Goal: Feedback & Contribution: Contribute content

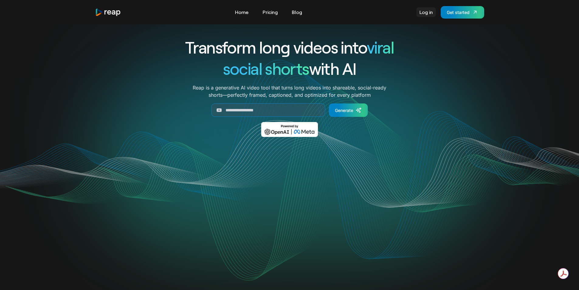
click at [424, 10] on link "Log in" at bounding box center [425, 12] width 19 height 10
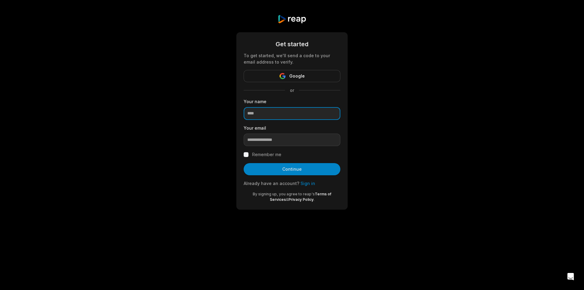
click at [280, 113] on input at bounding box center [292, 113] width 97 height 13
paste input "**********"
type input "**********"
drag, startPoint x: 290, startPoint y: 171, endPoint x: 275, endPoint y: 188, distance: 22.7
click at [275, 189] on form "**********" at bounding box center [292, 121] width 97 height 163
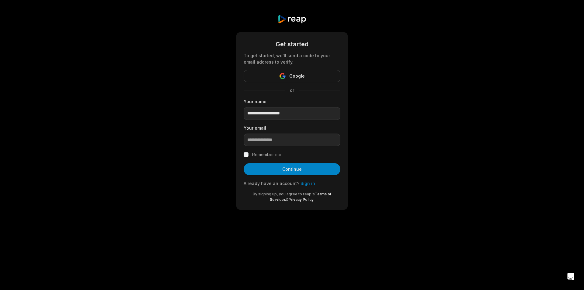
click at [253, 155] on label "Remember me" at bounding box center [266, 154] width 29 height 7
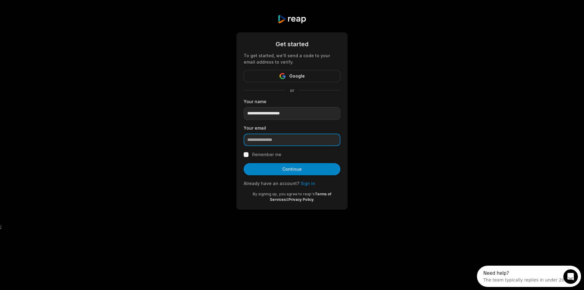
click at [261, 137] on input "email" at bounding box center [292, 139] width 97 height 13
paste input "**********"
type input "**********"
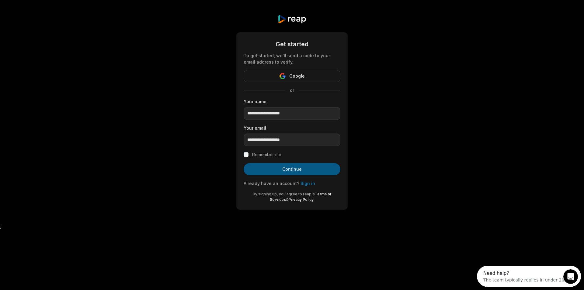
click at [277, 164] on button "Continue" at bounding box center [292, 169] width 97 height 12
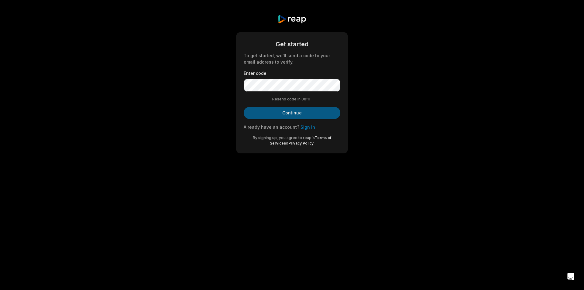
click at [289, 116] on button "Continue" at bounding box center [292, 113] width 97 height 12
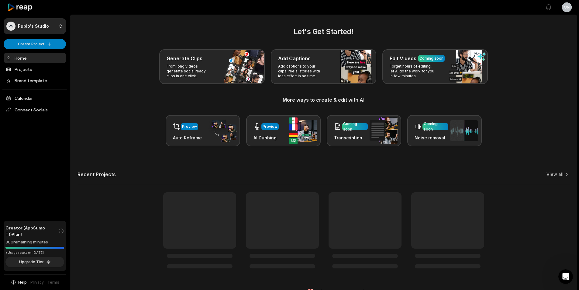
click at [300, 112] on div "Let's Get Started! Generate Clips From long videos generate social ready clips …" at bounding box center [324, 86] width 492 height 120
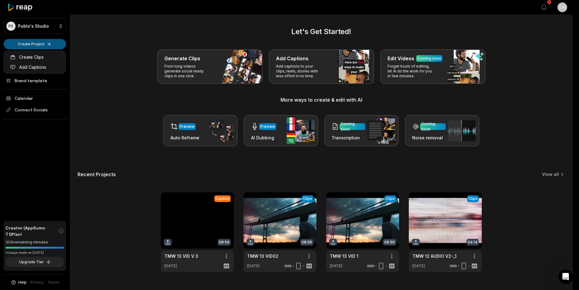
click at [47, 42] on html "PS Publo's Studio Create Project Home Projects Brand template Calendar Connect …" at bounding box center [289, 145] width 579 height 290
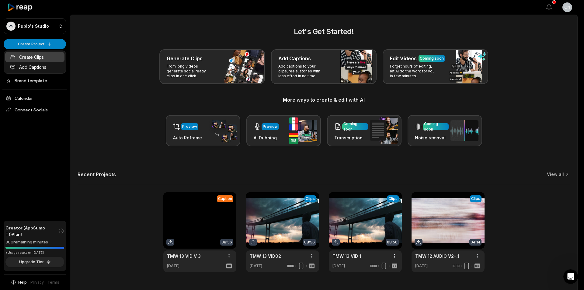
click at [43, 56] on link "Create Clips" at bounding box center [34, 57] width 59 height 10
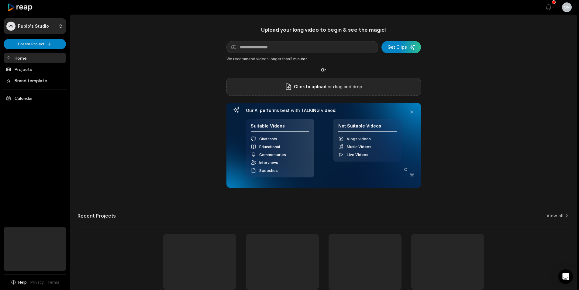
click at [301, 83] on div "Click to upload or drag and drop" at bounding box center [323, 87] width 195 height 18
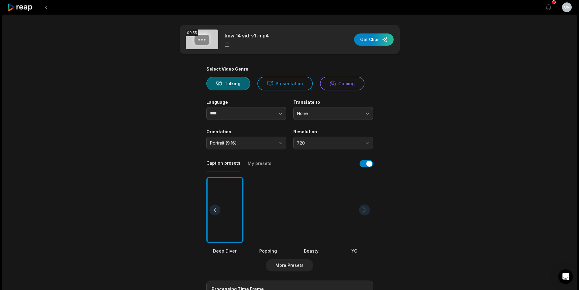
click at [253, 234] on div at bounding box center [268, 210] width 37 height 66
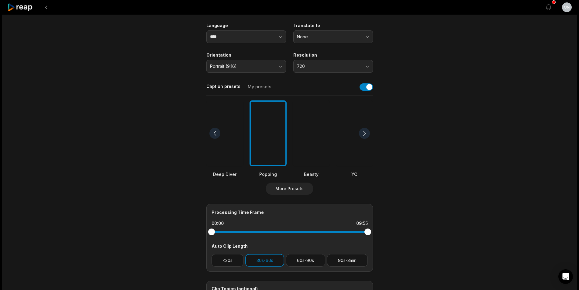
scroll to position [122, 0]
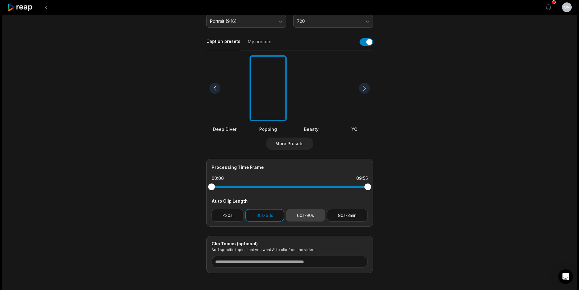
click at [318, 215] on button "60s-90s" at bounding box center [305, 215] width 39 height 12
click at [268, 219] on button "30s-60s" at bounding box center [264, 215] width 39 height 12
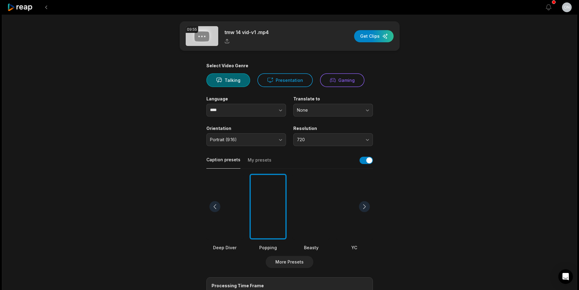
scroll to position [0, 0]
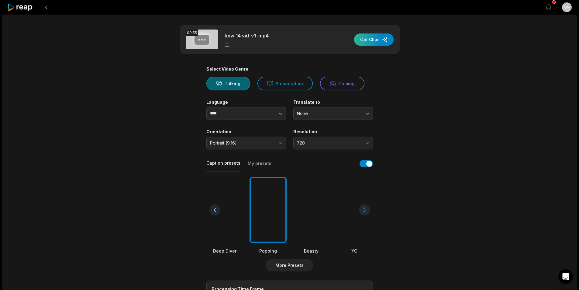
click at [375, 40] on div "button" at bounding box center [374, 39] width 40 height 12
click at [305, 143] on span "720" at bounding box center [329, 142] width 64 height 5
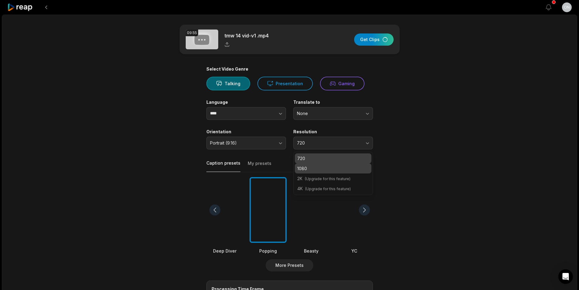
click at [307, 168] on p "1080" at bounding box center [333, 168] width 72 height 6
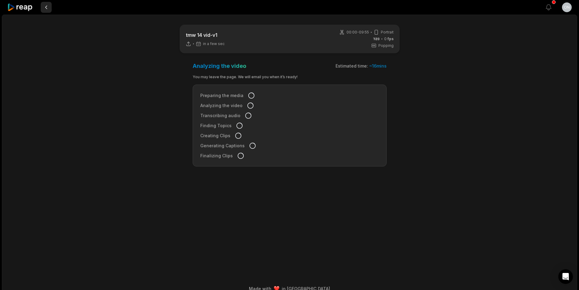
click at [44, 7] on button at bounding box center [46, 7] width 11 height 11
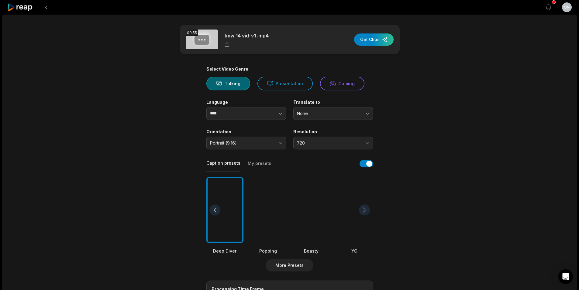
click at [320, 136] on div "Resolution 720" at bounding box center [333, 139] width 80 height 20
click at [313, 147] on button "720" at bounding box center [333, 142] width 80 height 13
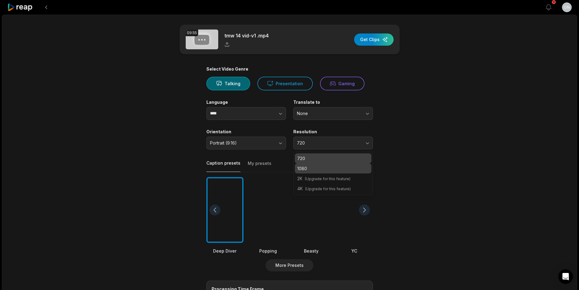
click at [311, 165] on p "1080" at bounding box center [333, 168] width 72 height 6
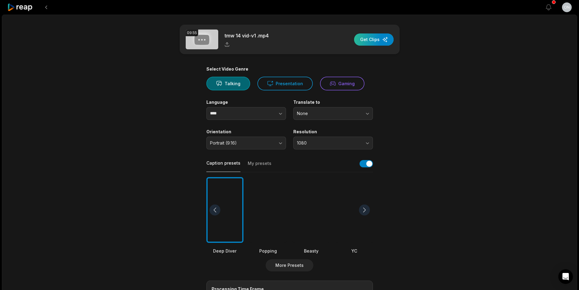
click at [376, 36] on div "button" at bounding box center [374, 39] width 40 height 12
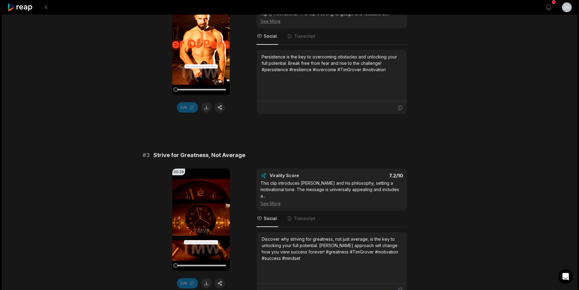
scroll to position [267, 0]
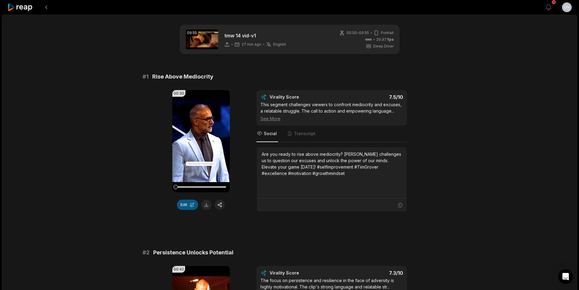
click at [186, 205] on button "Edit" at bounding box center [187, 204] width 21 height 10
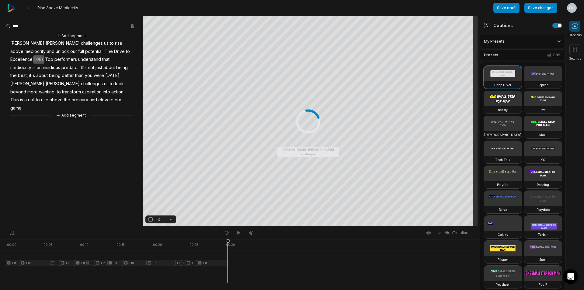
scroll to position [61, 0]
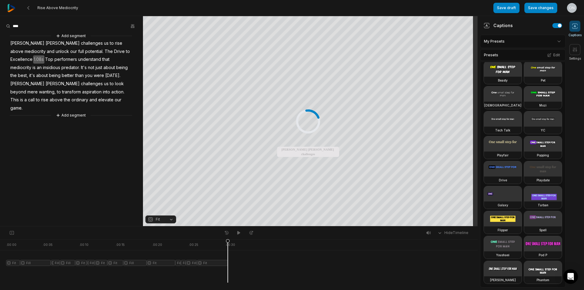
click at [524, 151] on video at bounding box center [543, 143] width 38 height 15
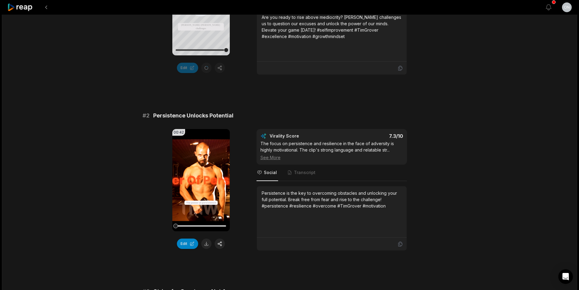
scroll to position [182, 0]
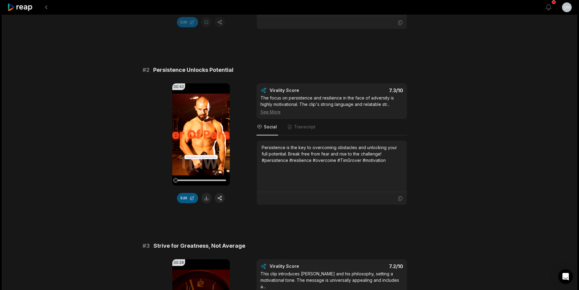
click at [180, 199] on button "Edit" at bounding box center [187, 198] width 21 height 10
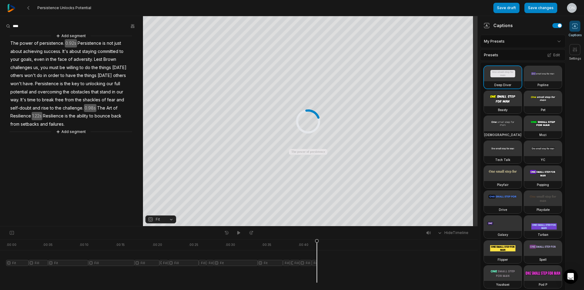
click at [524, 81] on video at bounding box center [543, 73] width 38 height 15
click at [548, 54] on button "Edit" at bounding box center [553, 55] width 16 height 8
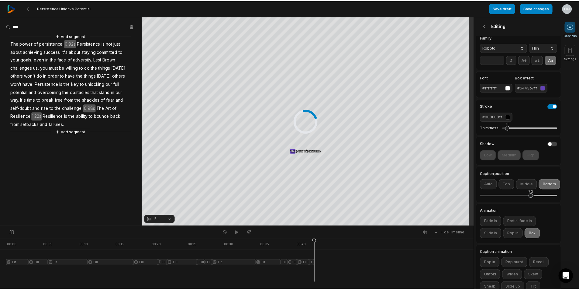
scroll to position [86, 0]
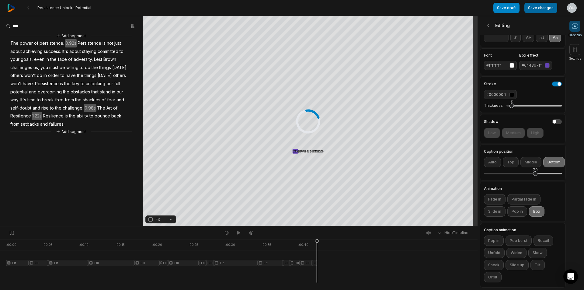
click at [541, 5] on button "Save changes" at bounding box center [540, 8] width 33 height 10
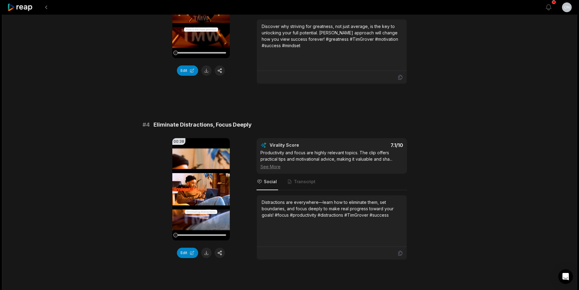
scroll to position [547, 0]
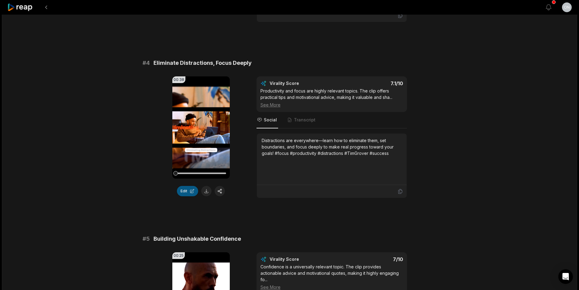
click at [192, 194] on button "Edit" at bounding box center [187, 191] width 21 height 10
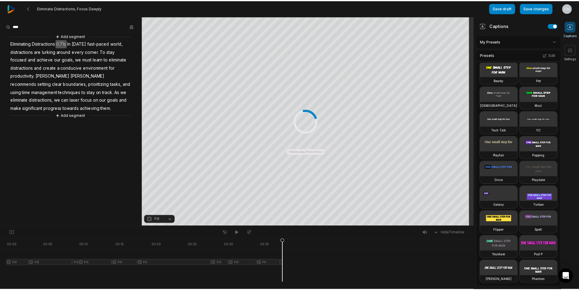
scroll to position [122, 0]
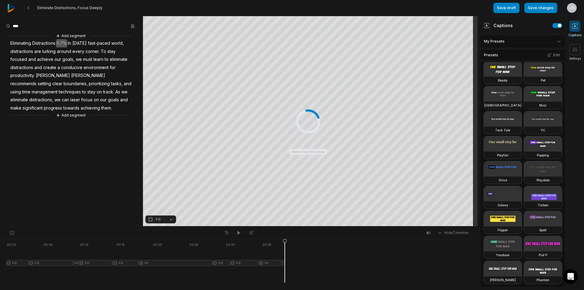
click at [524, 151] on video at bounding box center [543, 143] width 38 height 15
click at [543, 12] on button "Save changes" at bounding box center [540, 8] width 33 height 10
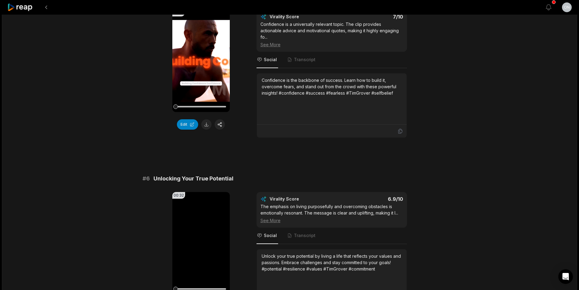
scroll to position [851, 0]
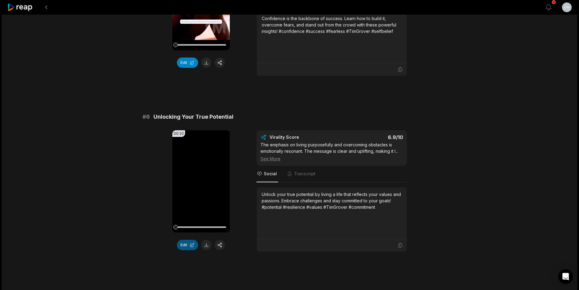
click at [185, 240] on button "Edit" at bounding box center [187, 245] width 21 height 10
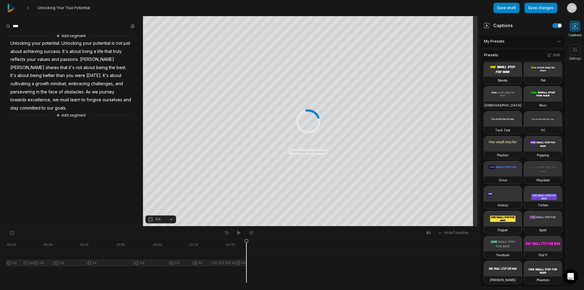
scroll to position [122, 0]
click at [524, 159] on div "Popping" at bounding box center [543, 154] width 38 height 7
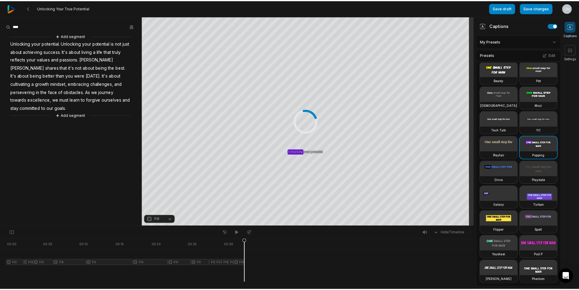
scroll to position [279, 0]
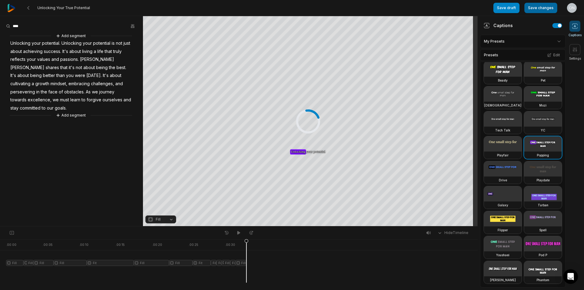
click at [541, 8] on button "Save changes" at bounding box center [540, 8] width 33 height 10
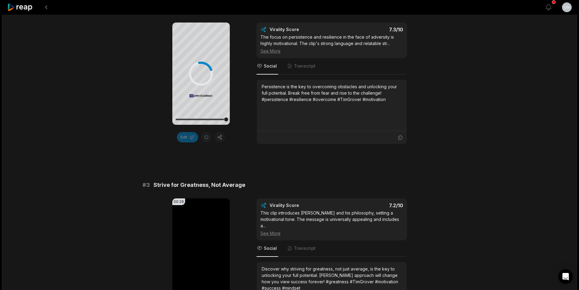
scroll to position [470, 0]
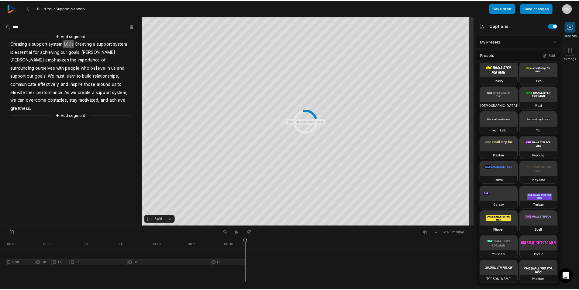
scroll to position [61, 0]
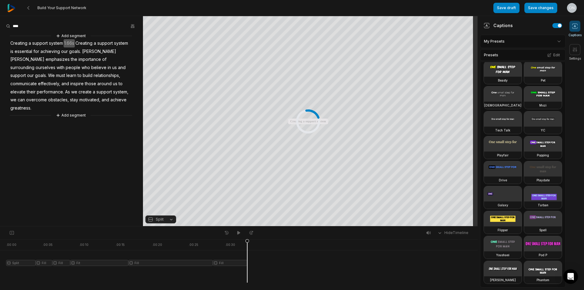
click at [524, 151] on video at bounding box center [543, 143] width 38 height 15
click at [544, 7] on button "Save changes" at bounding box center [540, 8] width 33 height 10
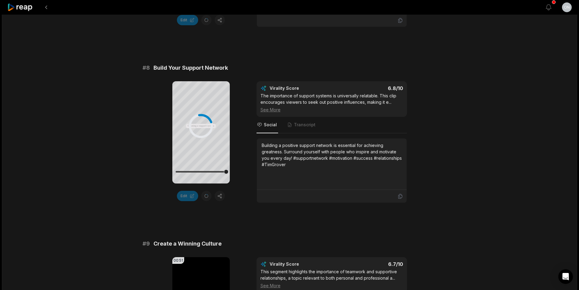
scroll to position [1434, 0]
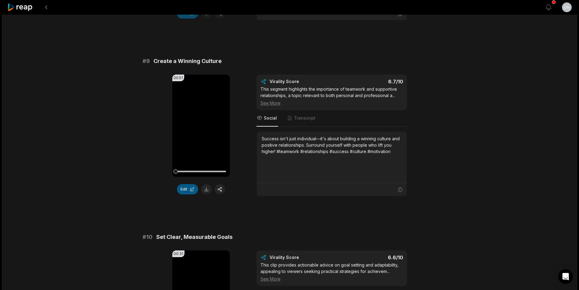
click at [188, 184] on button "Edit" at bounding box center [187, 189] width 21 height 10
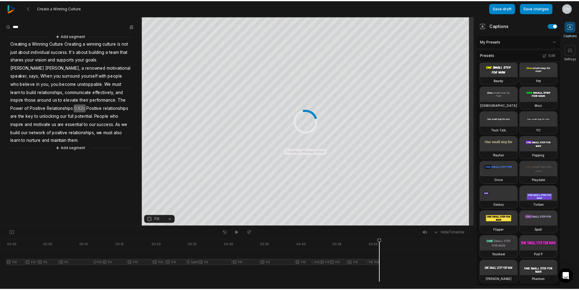
scroll to position [182, 0]
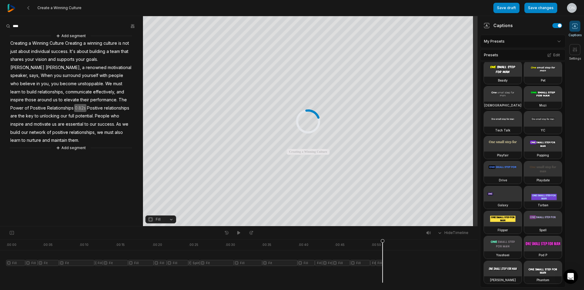
click at [524, 136] on video at bounding box center [543, 143] width 38 height 15
click at [542, 7] on button "Save changes" at bounding box center [540, 8] width 33 height 10
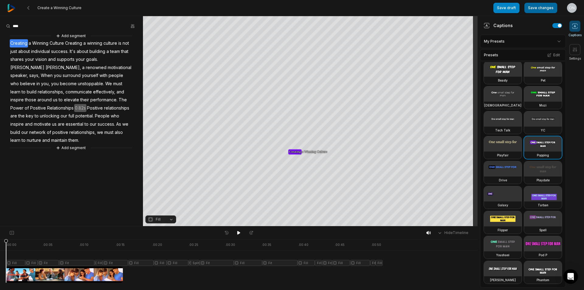
click at [541, 7] on button "Save changes" at bounding box center [540, 8] width 33 height 10
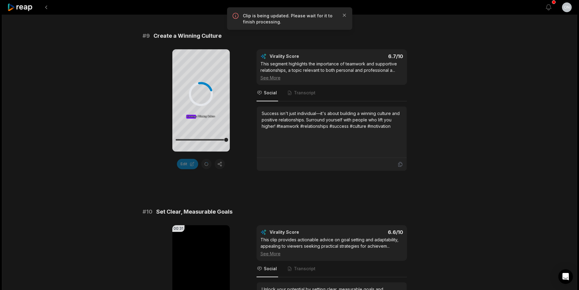
scroll to position [1556, 0]
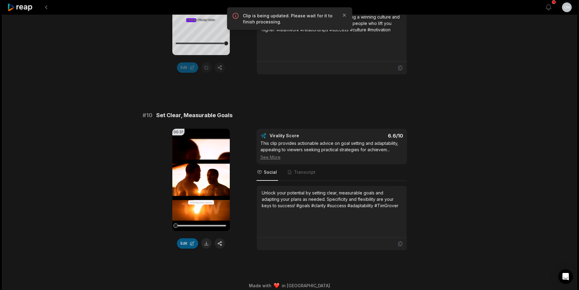
click at [188, 238] on button "Edit" at bounding box center [187, 243] width 21 height 10
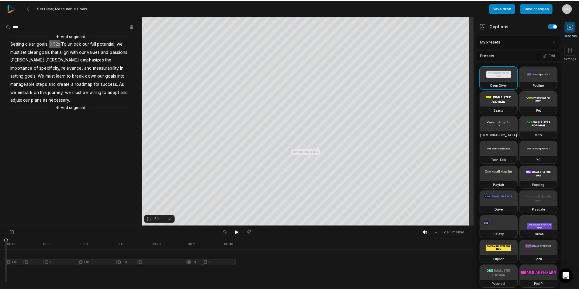
scroll to position [61, 0]
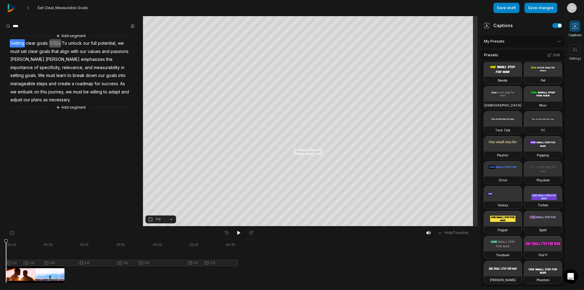
click at [524, 151] on video at bounding box center [543, 143] width 38 height 15
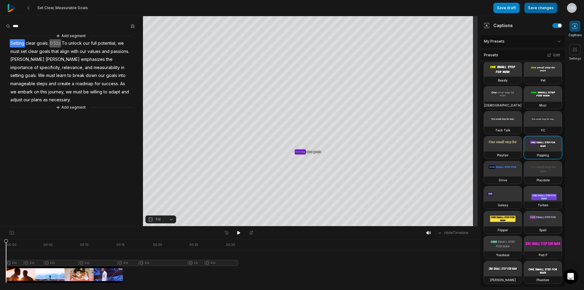
click at [537, 11] on button "Save changes" at bounding box center [540, 8] width 33 height 10
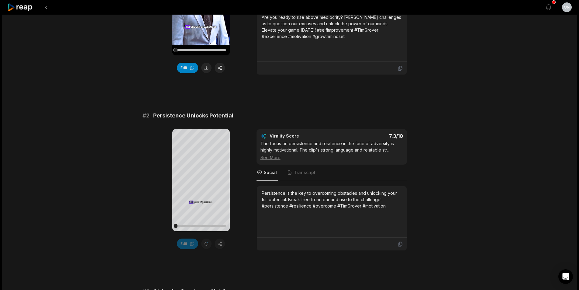
scroll to position [61, 0]
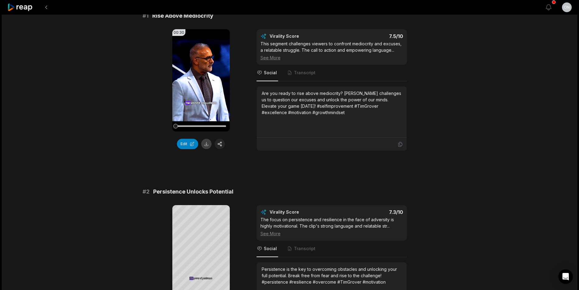
click at [207, 143] on button at bounding box center [206, 144] width 10 height 10
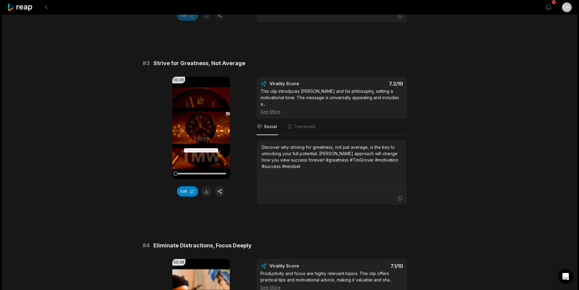
scroll to position [547, 0]
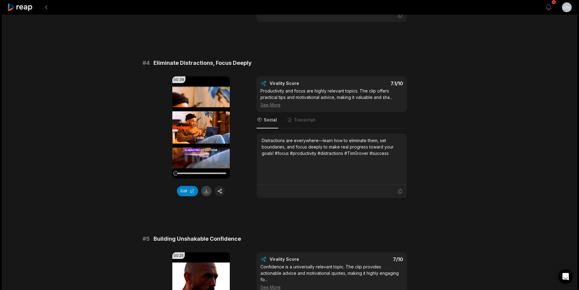
click at [206, 194] on button at bounding box center [206, 191] width 10 height 10
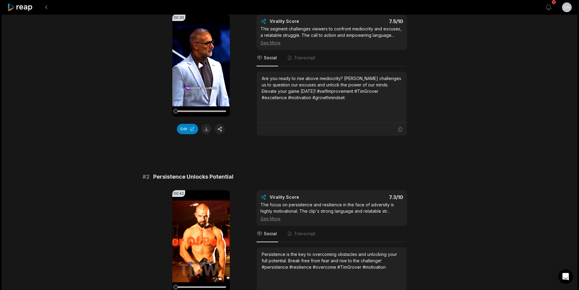
scroll to position [61, 0]
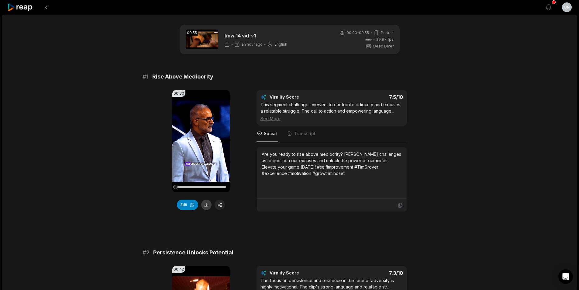
click at [208, 207] on button at bounding box center [206, 204] width 10 height 10
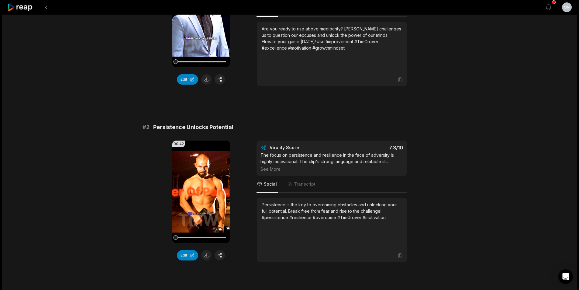
scroll to position [182, 0]
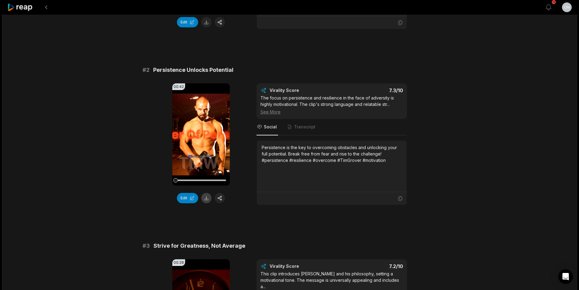
click at [205, 201] on button at bounding box center [206, 198] width 10 height 10
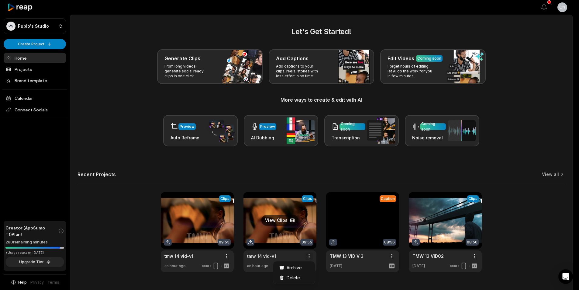
click at [315, 256] on html "PS Publo's Studio Create Project Home Projects Brand template Calendar Connect …" at bounding box center [289, 145] width 579 height 290
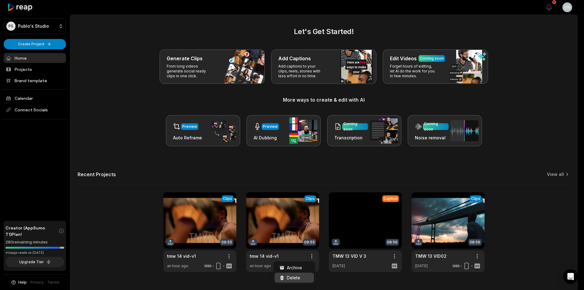
click at [297, 277] on span "Delete" at bounding box center [293, 277] width 13 height 6
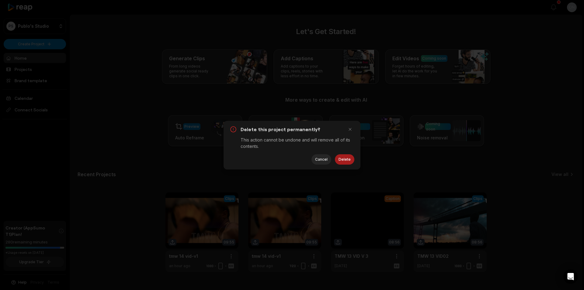
click at [350, 155] on button "Delete" at bounding box center [344, 159] width 19 height 10
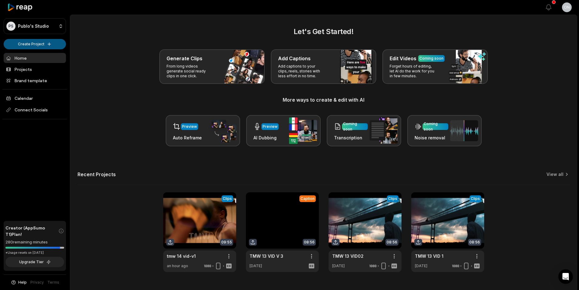
click at [32, 41] on html "PS Publo's Studio Create Project Home Projects Brand template Calendar Connect …" at bounding box center [289, 145] width 579 height 290
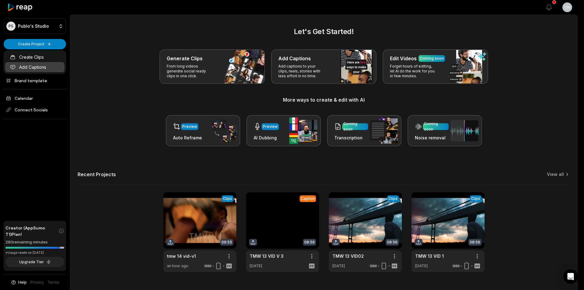
click at [49, 66] on link "Add Captions" at bounding box center [34, 67] width 59 height 10
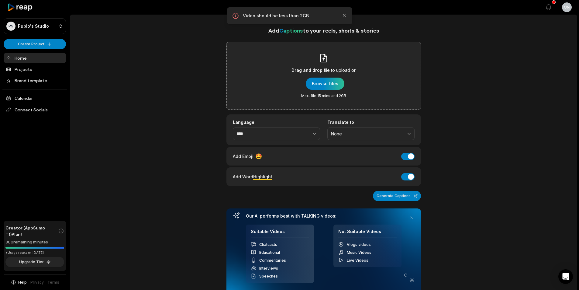
click at [344, 78] on div "Drag and drop file to upload or Browse files Max. file 15 mins and 2GB" at bounding box center [324, 75] width 64 height 45
click at [0, 0] on input "Drag and drop file to upload or Browse files Max. file 15 mins and 2GB" at bounding box center [0, 0] width 0 height 0
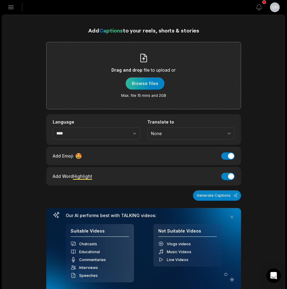
click at [153, 81] on div "button" at bounding box center [145, 84] width 39 height 12
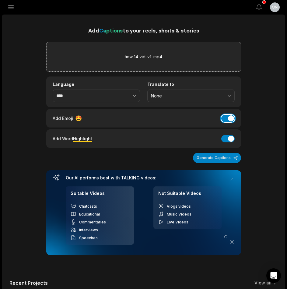
click at [226, 121] on button "Add Emoji" at bounding box center [227, 118] width 13 height 7
click at [227, 141] on button "Add Word Highlight" at bounding box center [227, 138] width 13 height 7
click at [230, 159] on button "Generate Captions" at bounding box center [217, 158] width 48 height 10
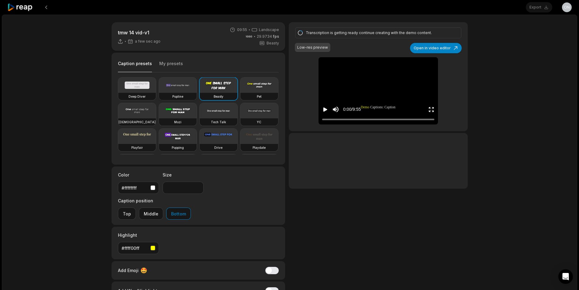
click at [173, 83] on video at bounding box center [178, 85] width 38 height 15
click at [451, 49] on button "Open in video editor" at bounding box center [436, 48] width 52 height 10
click at [450, 44] on button "Open in video editor" at bounding box center [436, 48] width 52 height 10
click at [179, 93] on div "Popline" at bounding box center [178, 96] width 38 height 7
click at [451, 51] on button "Open in video editor" at bounding box center [436, 48] width 52 height 10
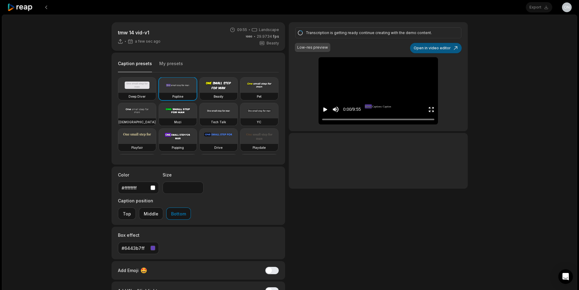
click at [451, 50] on button "Open in video editor" at bounding box center [436, 48] width 52 height 10
type input "**"
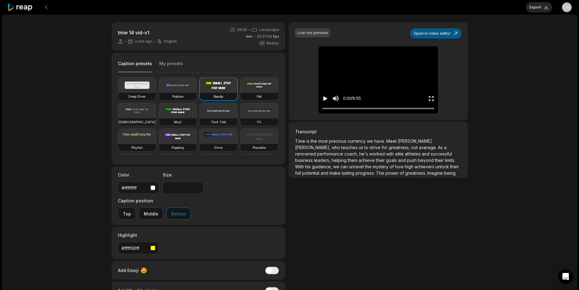
click at [454, 32] on button "Open in video editor" at bounding box center [436, 33] width 52 height 10
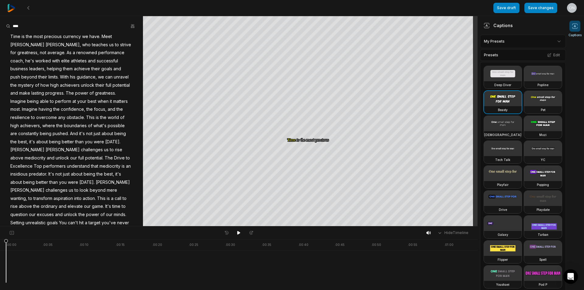
click at [534, 43] on html "Save draft Save changes Open user menu Captions Your browser does not support m…" at bounding box center [292, 145] width 584 height 290
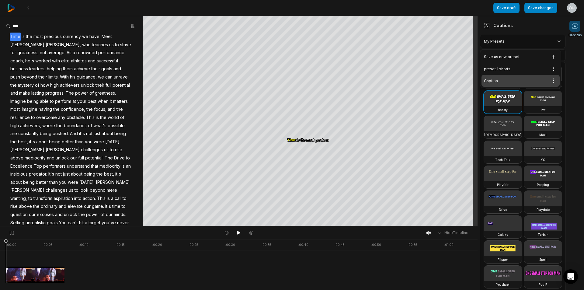
click at [496, 79] on div "Caption Open options" at bounding box center [520, 81] width 78 height 12
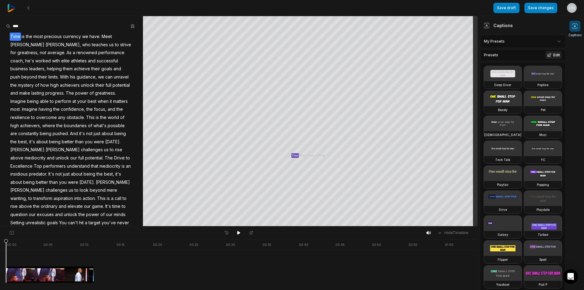
click at [550, 54] on button "Edit" at bounding box center [553, 55] width 16 height 8
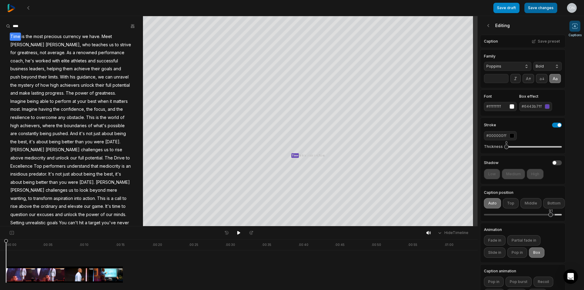
click at [545, 6] on button "Save changes" at bounding box center [540, 8] width 33 height 10
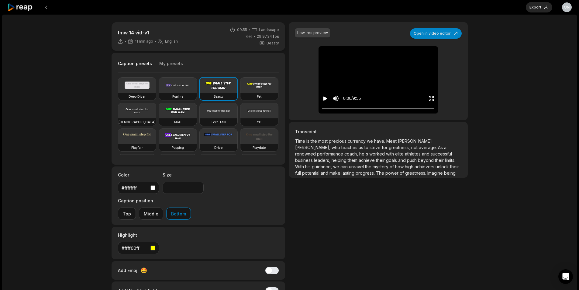
type input "**"
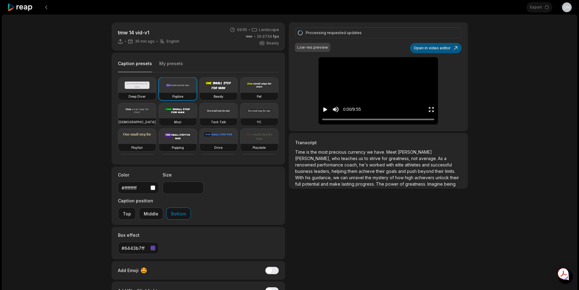
click at [447, 49] on button "Open in video editor" at bounding box center [436, 48] width 52 height 10
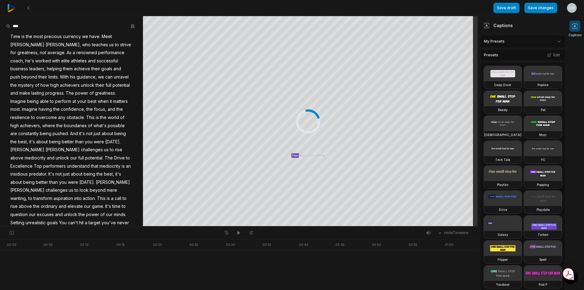
click at [538, 38] on html "Save draft Save changes Open user menu Captions Your browser does not support m…" at bounding box center [292, 145] width 584 height 290
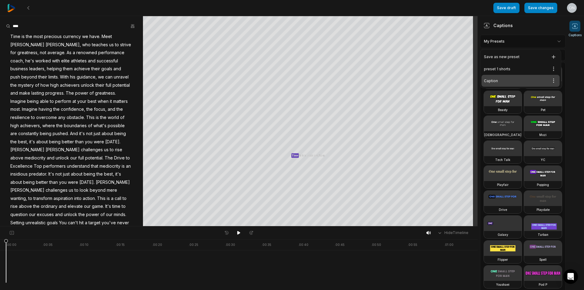
click at [540, 9] on html "Save draft Save changes Open user menu Captions Your browser does not support m…" at bounding box center [292, 145] width 584 height 290
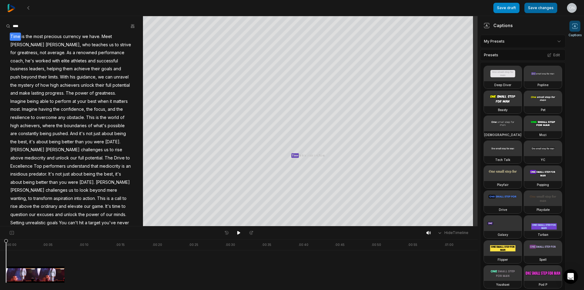
click at [544, 8] on button "Save changes" at bounding box center [540, 8] width 33 height 10
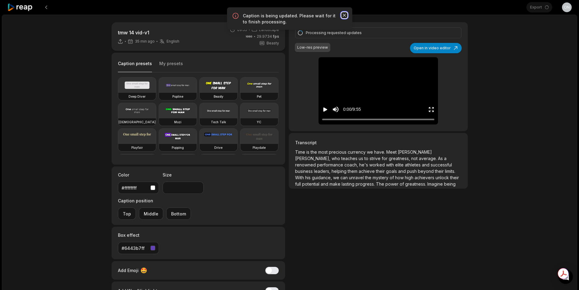
click at [346, 14] on icon "button" at bounding box center [344, 15] width 3 height 3
click at [324, 112] on icon "Play video" at bounding box center [325, 109] width 6 height 6
drag, startPoint x: 324, startPoint y: 119, endPoint x: 299, endPoint y: 121, distance: 25.0
click at [299, 121] on div "Processing requested updates Low-res preview Open in video editor Time Time is …" at bounding box center [378, 76] width 179 height 109
click at [322, 104] on button "Pause video" at bounding box center [325, 109] width 6 height 11
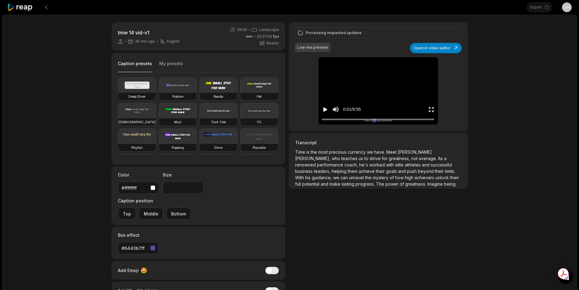
click at [325, 109] on icon "Play video" at bounding box center [325, 109] width 4 height 4
click at [322, 104] on button "Pause video" at bounding box center [325, 109] width 6 height 11
click at [388, 67] on video at bounding box center [378, 61] width 19 height 9
click at [325, 109] on icon "Pause video" at bounding box center [325, 109] width 6 height 6
click at [19, 8] on icon at bounding box center [20, 7] width 26 height 8
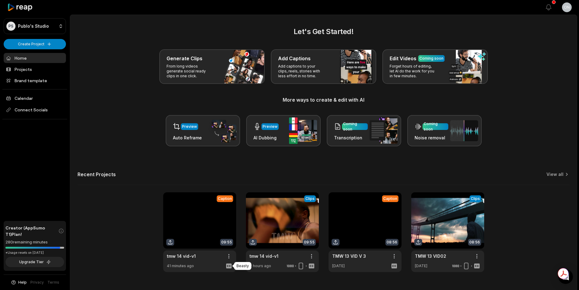
click at [231, 263] on icon at bounding box center [228, 265] width 7 height 7
click at [230, 258] on html "PS Publo's Studio Create Project Home Projects Brand template Calendar Connect …" at bounding box center [289, 145] width 579 height 290
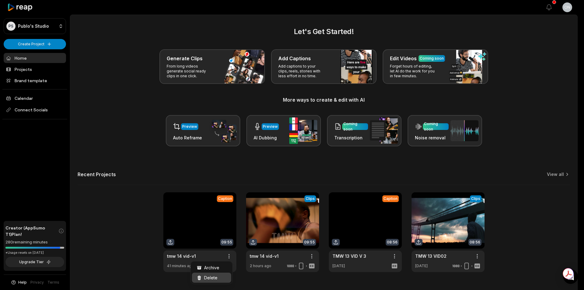
click at [218, 279] on div "Delete" at bounding box center [211, 277] width 39 height 10
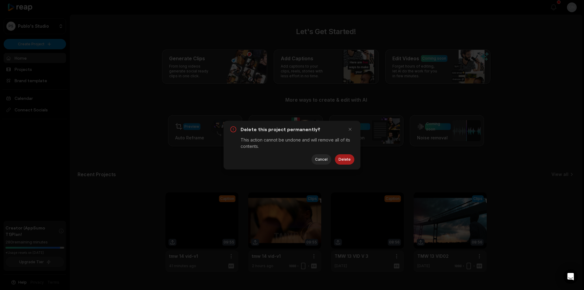
click at [349, 161] on button "Delete" at bounding box center [344, 159] width 19 height 10
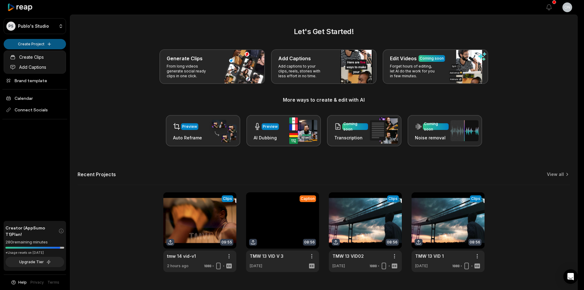
click at [49, 44] on html "PS Publo's Studio Create Project Home Projects Brand template Calendar Connect …" at bounding box center [292, 145] width 584 height 290
click at [47, 67] on link "Add Captions" at bounding box center [34, 67] width 59 height 10
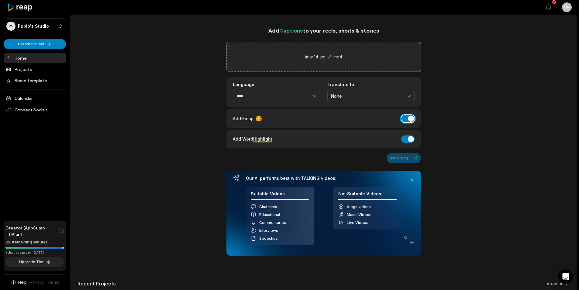
click at [411, 119] on button "Add Emoji" at bounding box center [407, 118] width 13 height 7
click at [414, 140] on button "Add Word Highlight" at bounding box center [407, 138] width 13 height 7
click at [400, 163] on button "Generate Captions" at bounding box center [397, 158] width 48 height 10
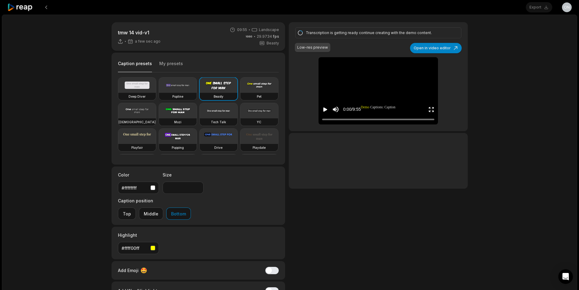
click at [171, 89] on video at bounding box center [178, 85] width 38 height 15
click at [180, 95] on h3 "Popline" at bounding box center [177, 96] width 11 height 5
click at [444, 46] on button "Open in video editor" at bounding box center [436, 48] width 52 height 10
click at [189, 93] on div "Popline" at bounding box center [178, 96] width 38 height 7
click at [174, 92] on video at bounding box center [178, 85] width 38 height 15
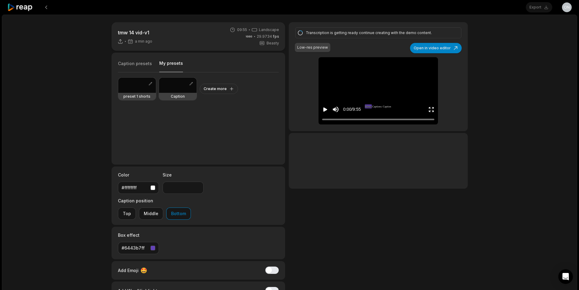
click at [166, 64] on button "My presets" at bounding box center [171, 66] width 24 height 12
click at [171, 90] on div at bounding box center [178, 85] width 38 height 15
click at [172, 90] on div at bounding box center [178, 85] width 38 height 15
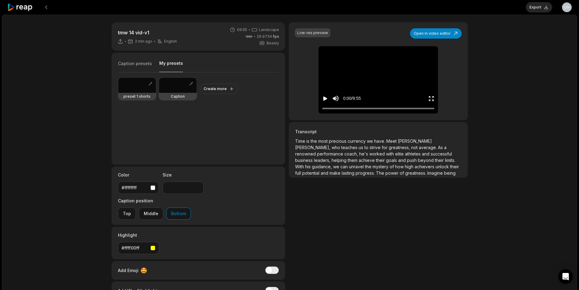
click at [182, 93] on div "Caption" at bounding box center [178, 96] width 38 height 7
type input "**"
drag, startPoint x: 355, startPoint y: 86, endPoint x: 390, endPoint y: 94, distance: 35.8
click at [390, 94] on div "0:00 / 9:55" at bounding box center [378, 97] width 119 height 33
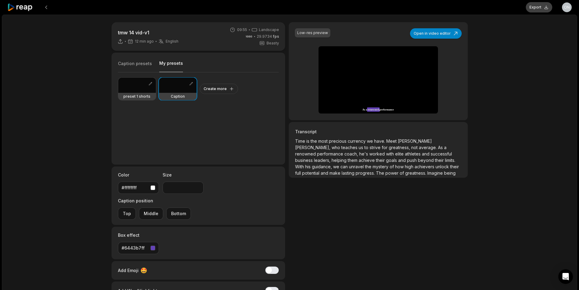
click at [536, 6] on button "Export" at bounding box center [539, 7] width 26 height 10
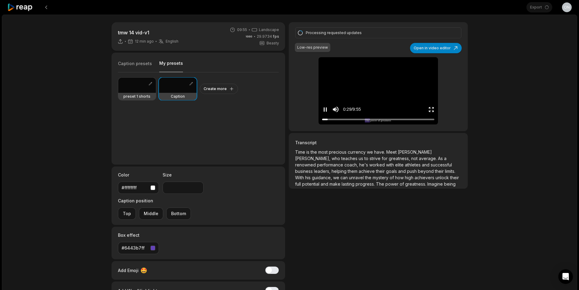
click at [327, 107] on icon "Pause video" at bounding box center [325, 109] width 6 height 6
click at [455, 48] on button "Open in video editor" at bounding box center [436, 48] width 52 height 10
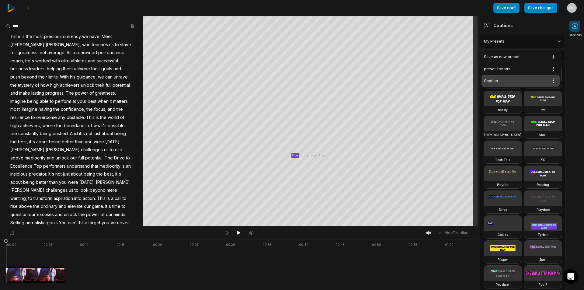
click at [538, 43] on html "Save draft Save changes Open user menu Captions Your browser does not support m…" at bounding box center [292, 145] width 584 height 290
